Goal: Information Seeking & Learning: Learn about a topic

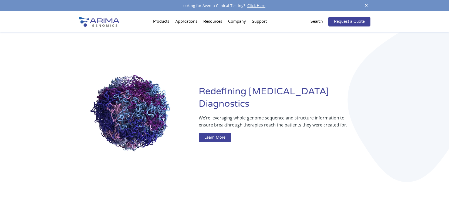
click at [149, 40] on link "Clinical Services" at bounding box center [161, 41] width 38 height 9
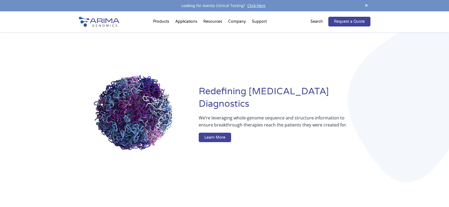
click at [211, 40] on link "Research Products" at bounding box center [210, 41] width 38 height 9
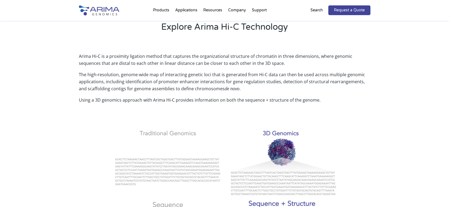
scroll to position [151, 0]
click at [200, 42] on link "Arima-HiC+" at bounding box center [210, 40] width 38 height 11
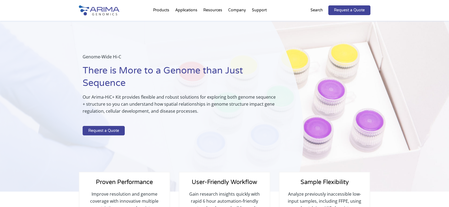
click at [199, 50] on link "Arima-HiC+ FFPE" at bounding box center [210, 51] width 38 height 11
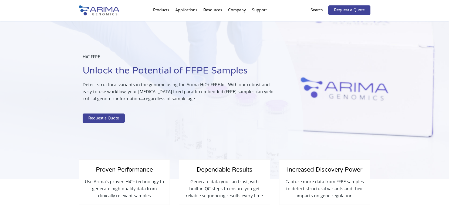
click at [207, 61] on link "Arima High Coverage HiC" at bounding box center [210, 65] width 38 height 18
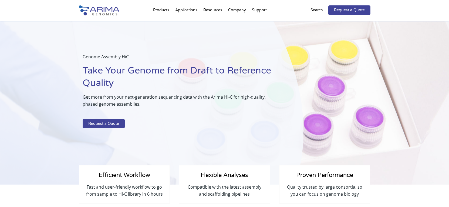
click at [207, 64] on link "Arima High Coverage HiC" at bounding box center [210, 65] width 38 height 18
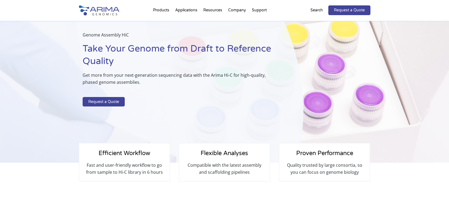
scroll to position [22, 0]
click at [213, 58] on link "Webinars & Events" at bounding box center [233, 60] width 54 height 11
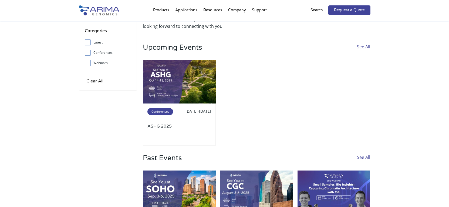
scroll to position [22, 0]
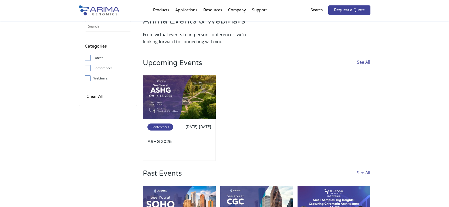
click at [240, 65] on link "Press + News" at bounding box center [257, 63] width 54 height 11
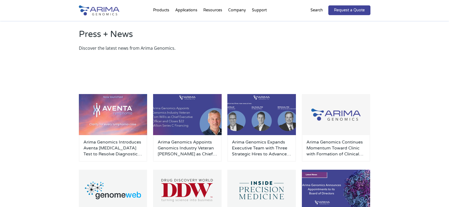
scroll to position [22, 0]
click at [93, 145] on h3 "Arima Genomics Introduces Aventa Lymphoma Test to Resolve Diagnostic Uncertaint…" at bounding box center [112, 148] width 59 height 18
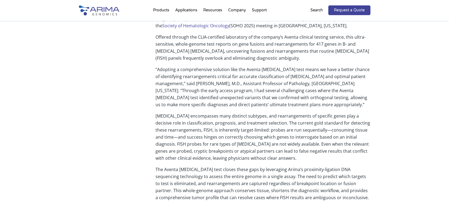
scroll to position [130, 0]
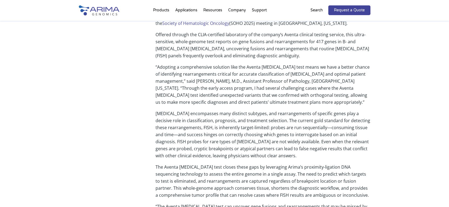
click at [238, 12] on li "Company About + Team Careers Events Press + News" at bounding box center [237, 11] width 24 height 18
click at [244, 29] on link "About + Team" at bounding box center [257, 31] width 54 height 11
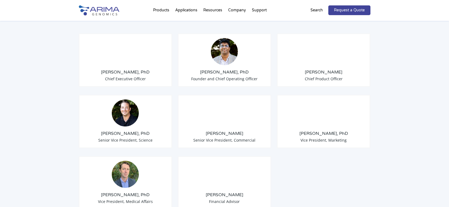
scroll to position [432, 0]
